Goal: Check status

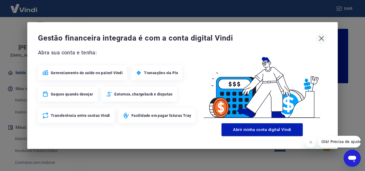
click at [321, 37] on icon "button" at bounding box center [321, 38] width 9 height 9
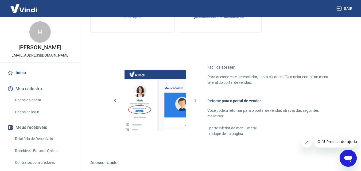
scroll to position [321, 0]
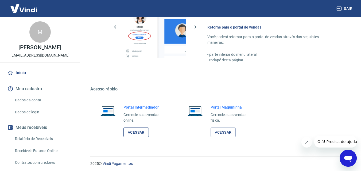
click at [139, 134] on link "Acessar" at bounding box center [135, 133] width 25 height 10
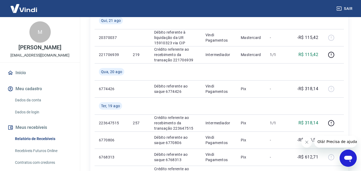
scroll to position [107, 0]
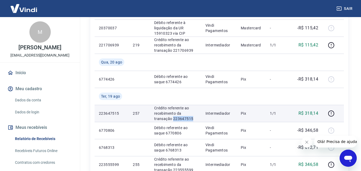
drag, startPoint x: 192, startPoint y: 119, endPoint x: 172, endPoint y: 119, distance: 19.8
click at [172, 119] on p "Crédito referente ao recebimento da transação 223647515" at bounding box center [175, 114] width 43 height 16
copy p "223647515"
